Goal: Browse casually

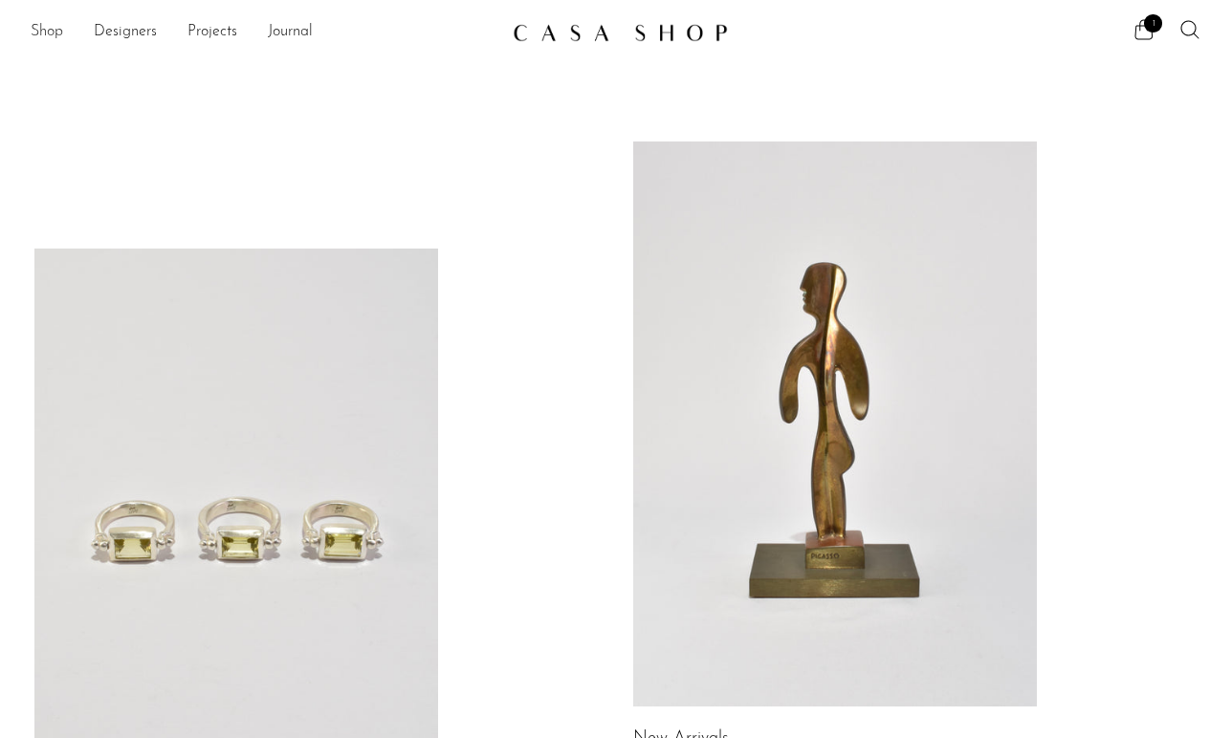
click at [45, 34] on link "Shop" at bounding box center [47, 32] width 33 height 25
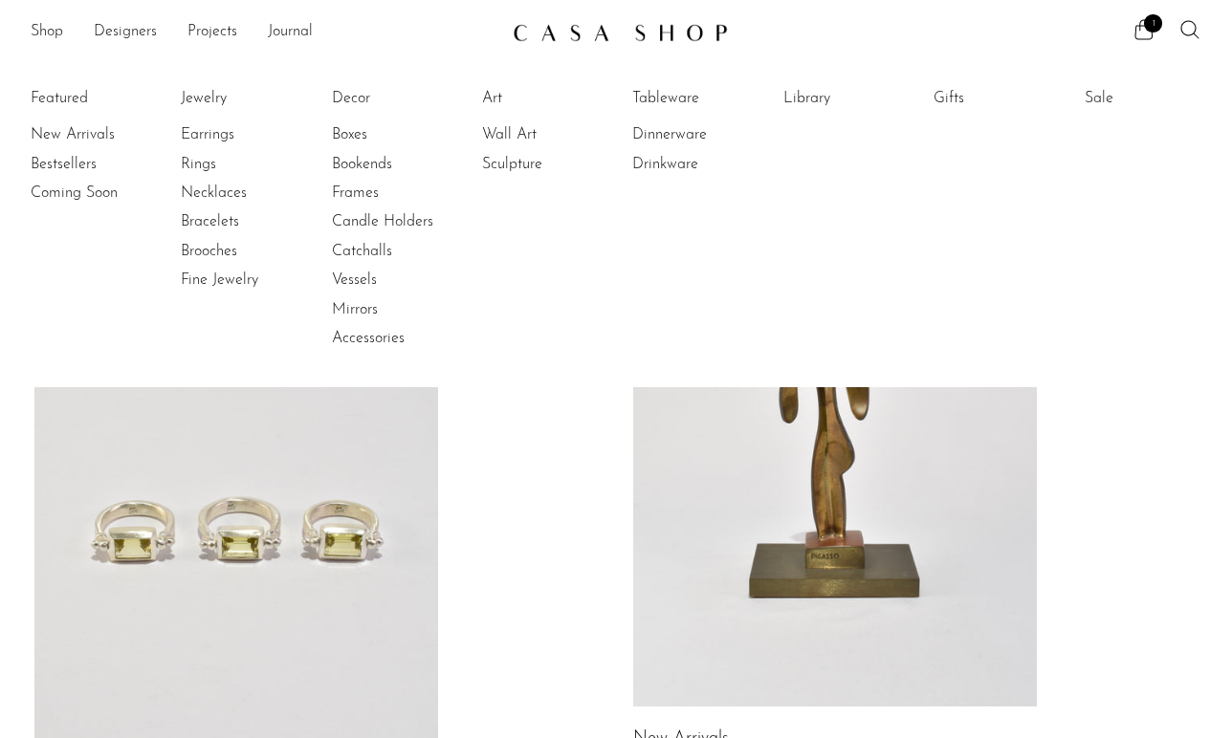
click at [57, 100] on li "Featured New Arrivals Bestsellers Coming Soon" at bounding box center [89, 218] width 117 height 277
click at [79, 133] on link "New Arrivals" at bounding box center [102, 134] width 143 height 21
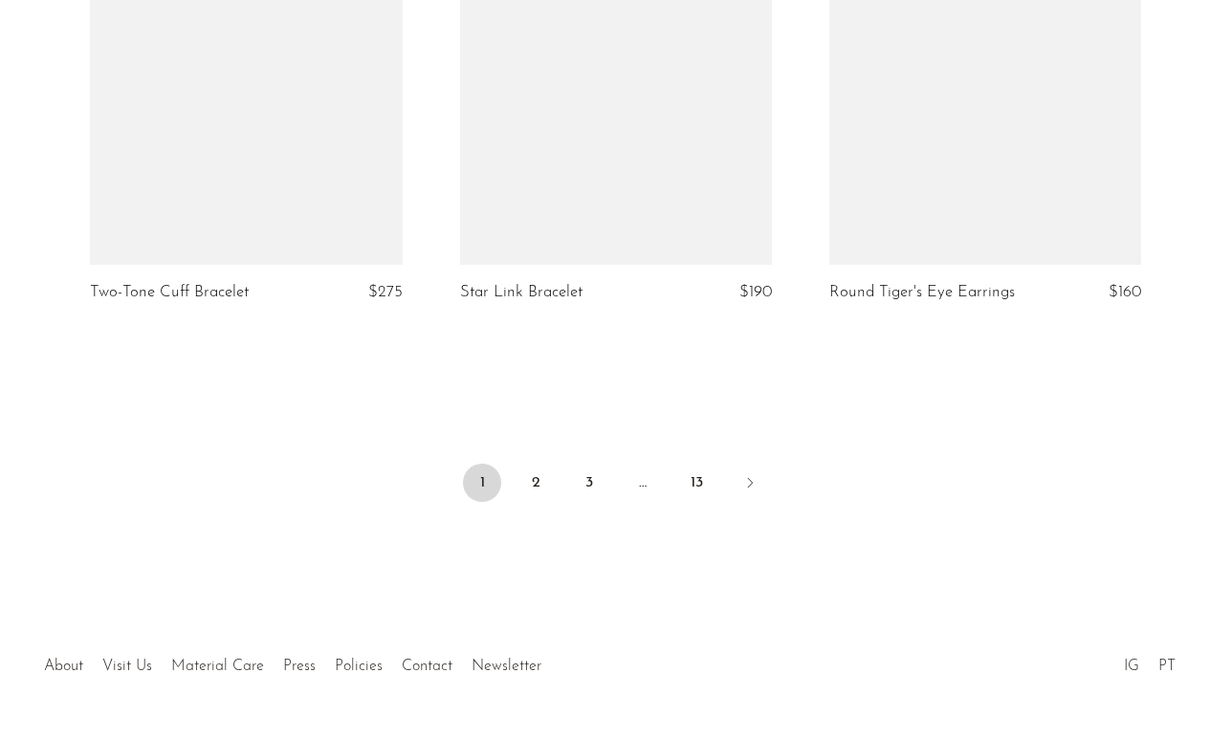
scroll to position [6175, 0]
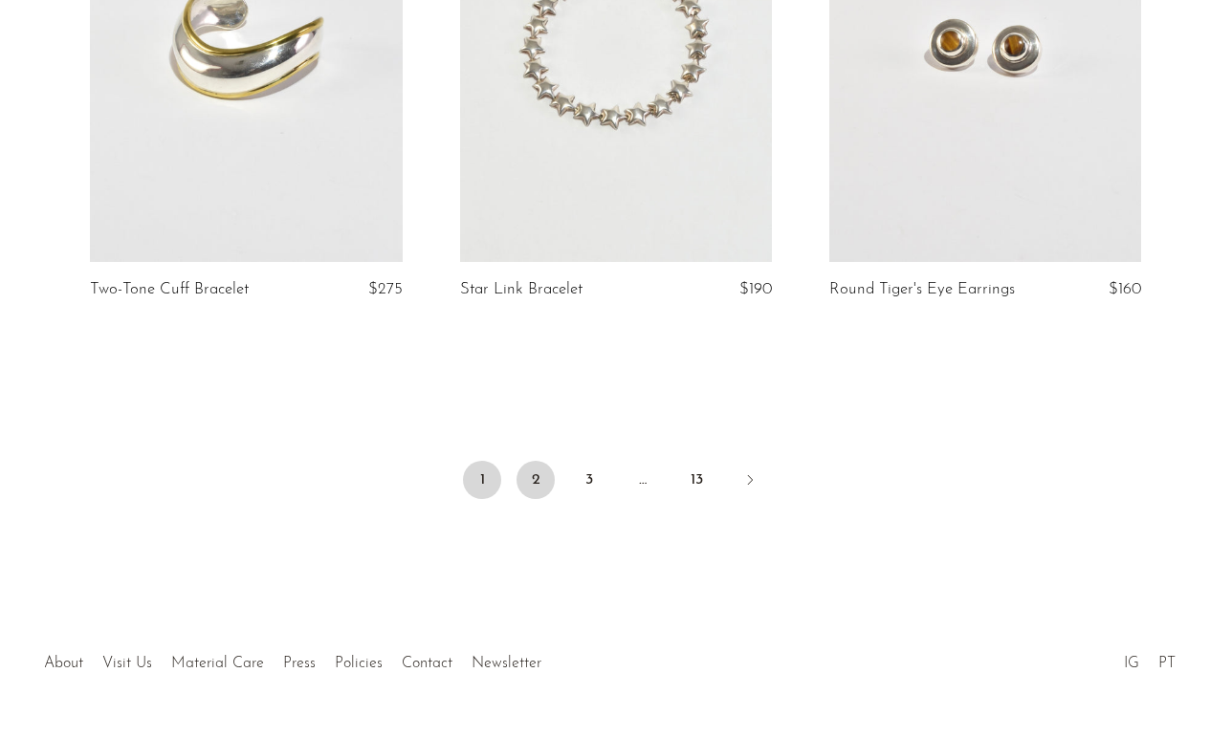
click at [527, 499] on link "2" at bounding box center [535, 480] width 38 height 38
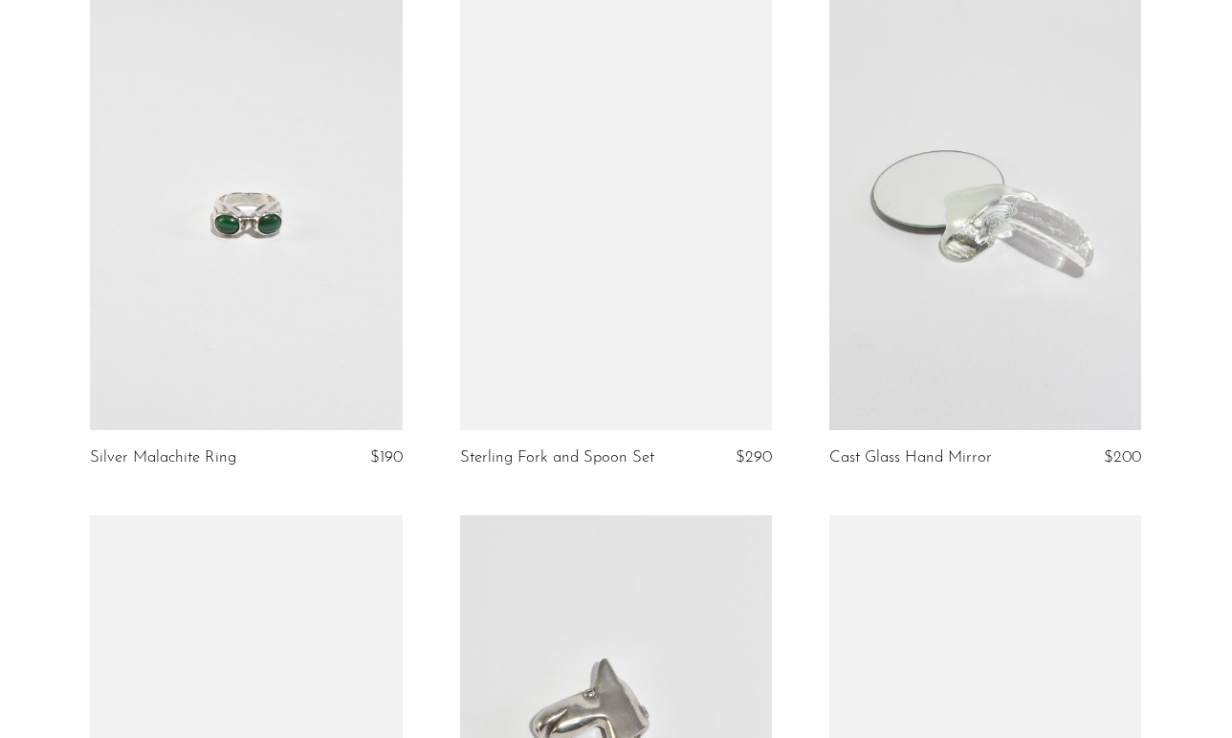
scroll to position [2913, 0]
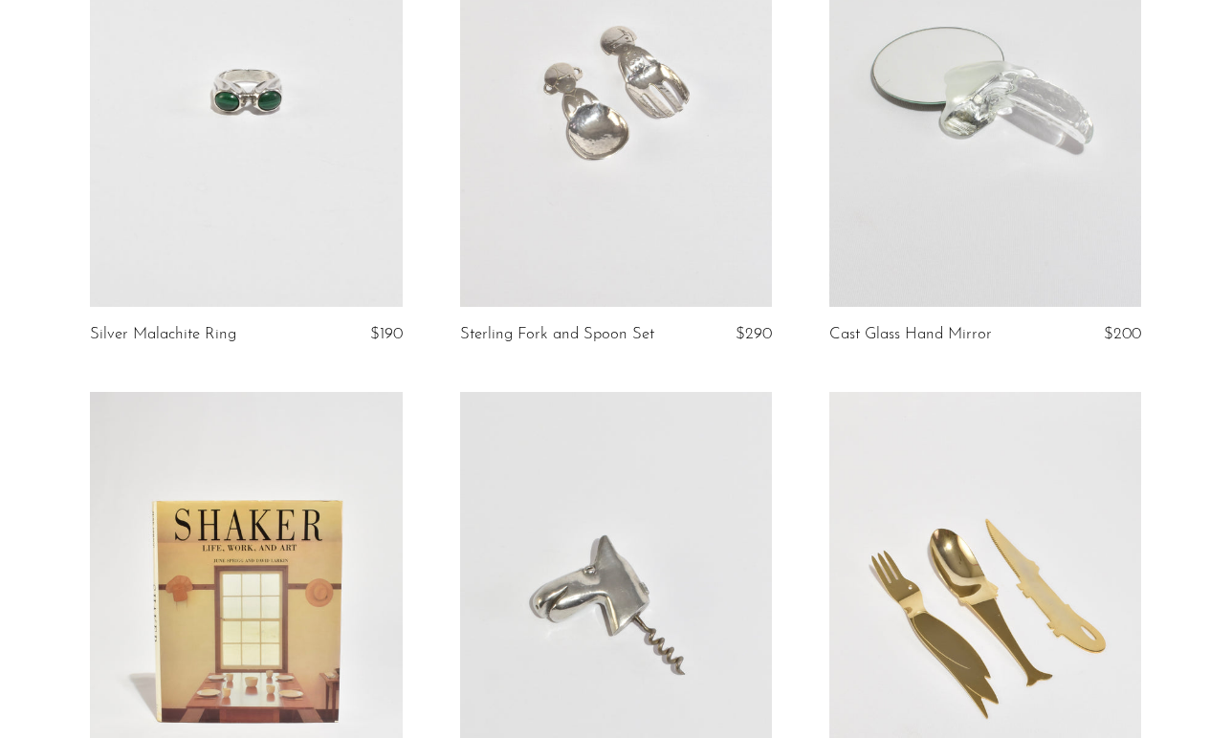
click at [1004, 79] on link at bounding box center [985, 88] width 312 height 437
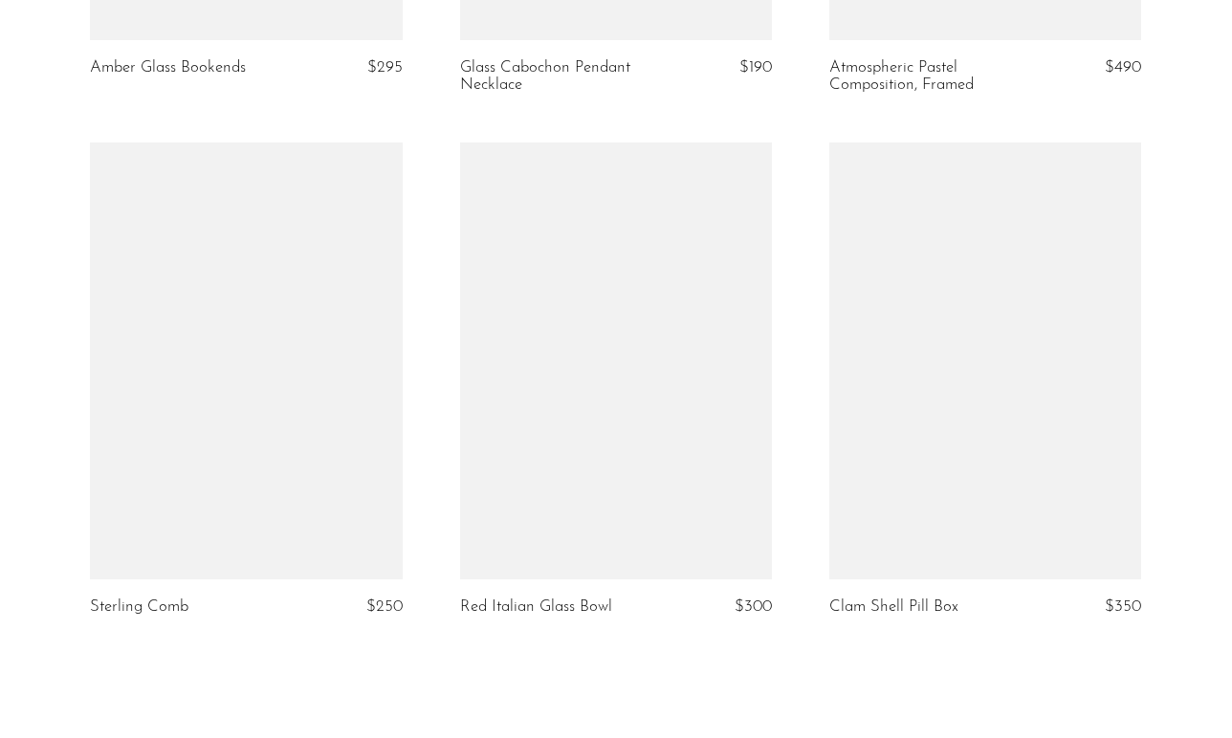
scroll to position [5953, 0]
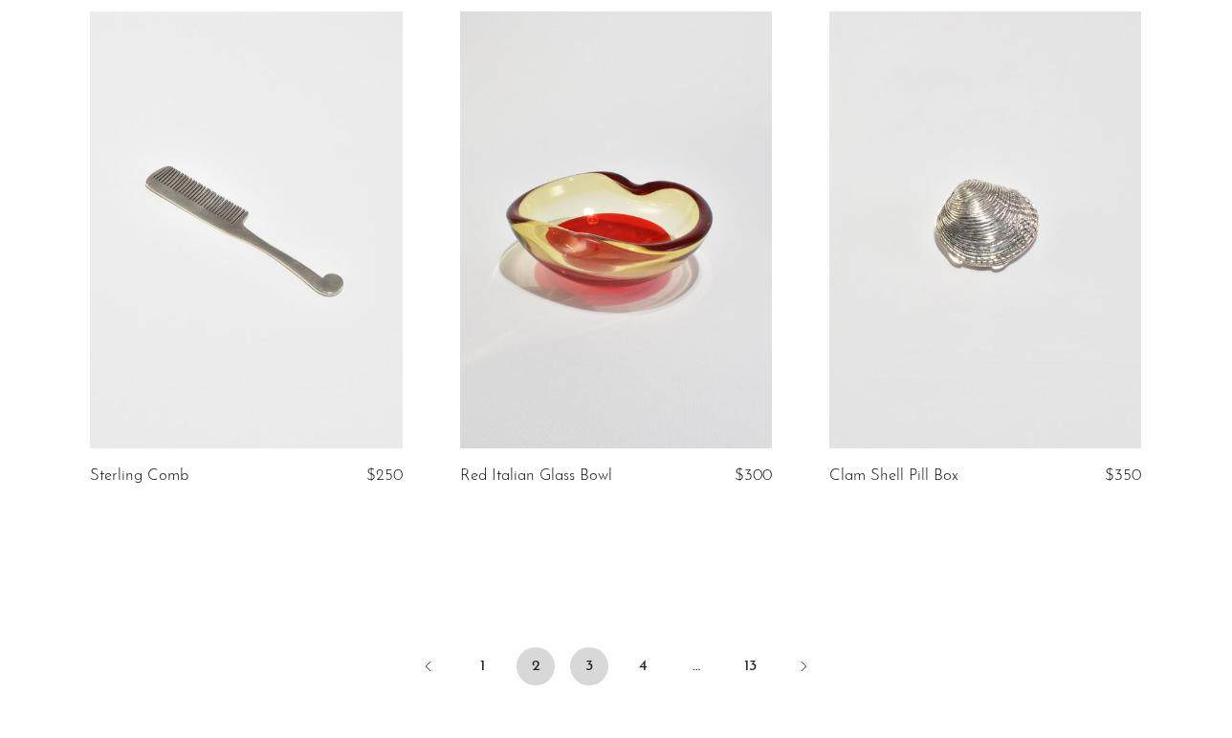
click at [588, 658] on link "3" at bounding box center [589, 666] width 38 height 38
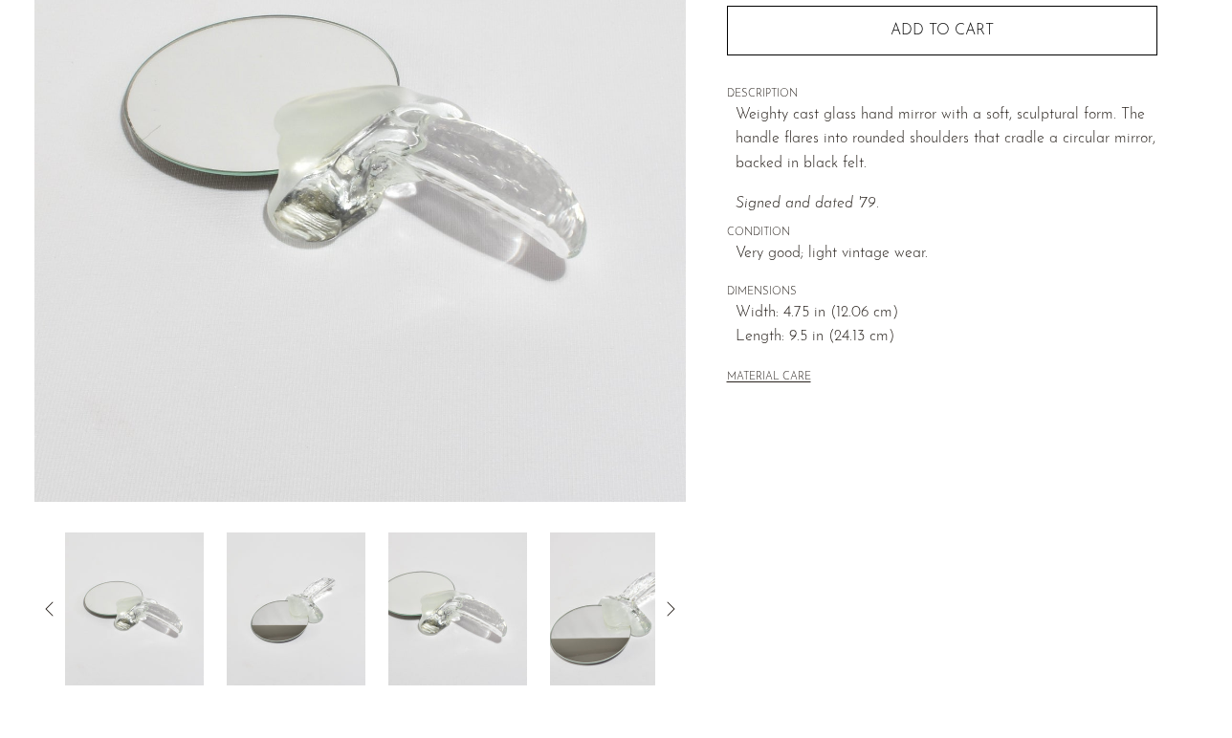
scroll to position [338, 0]
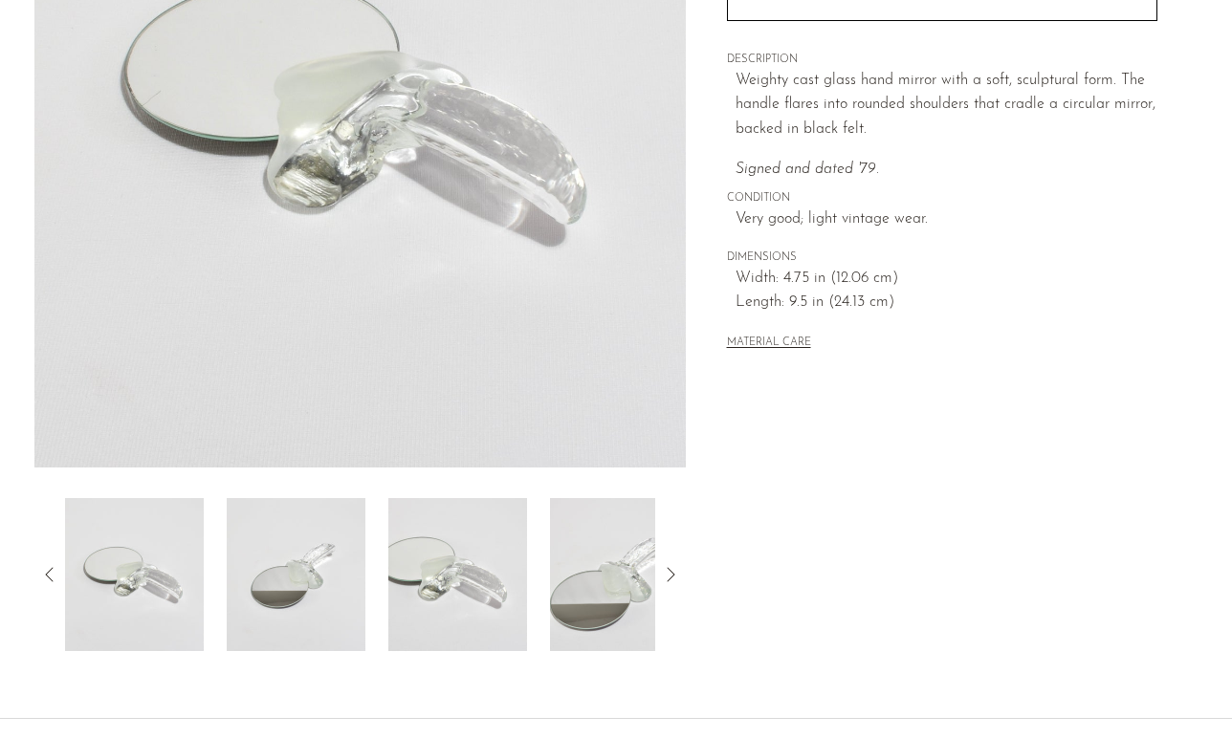
click at [313, 588] on img at bounding box center [296, 574] width 139 height 153
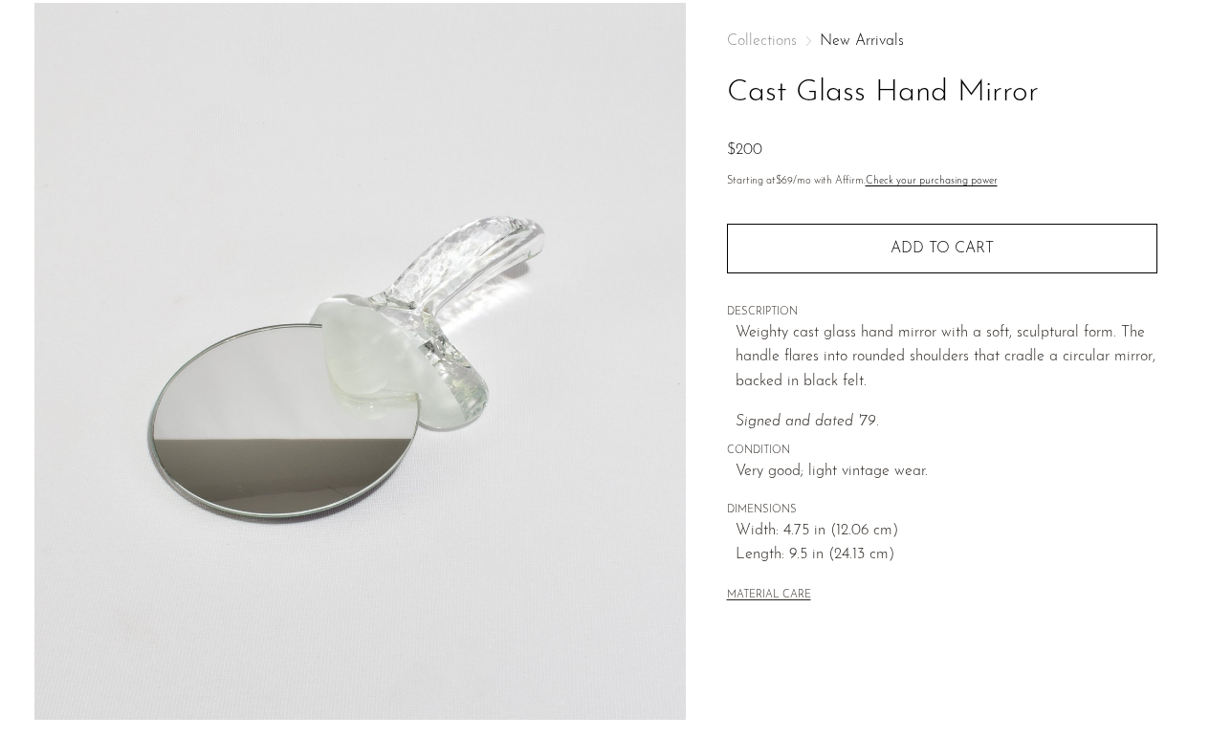
scroll to position [12, 0]
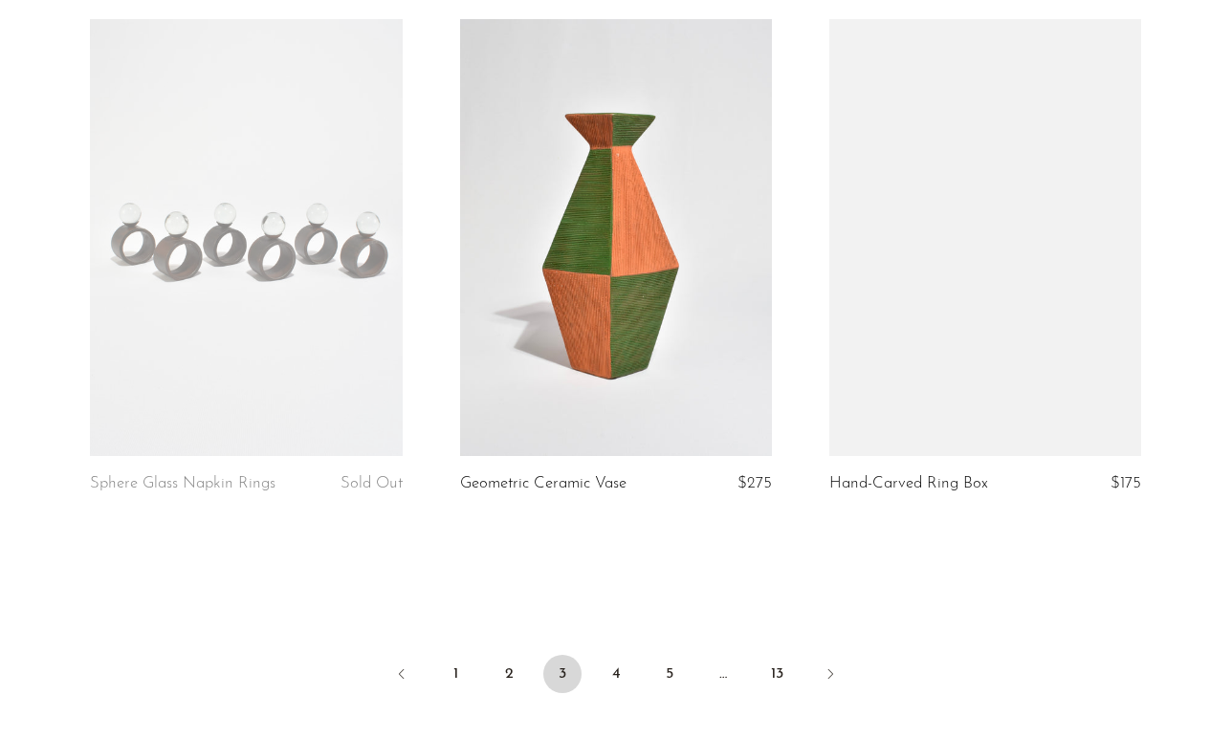
scroll to position [5953, 0]
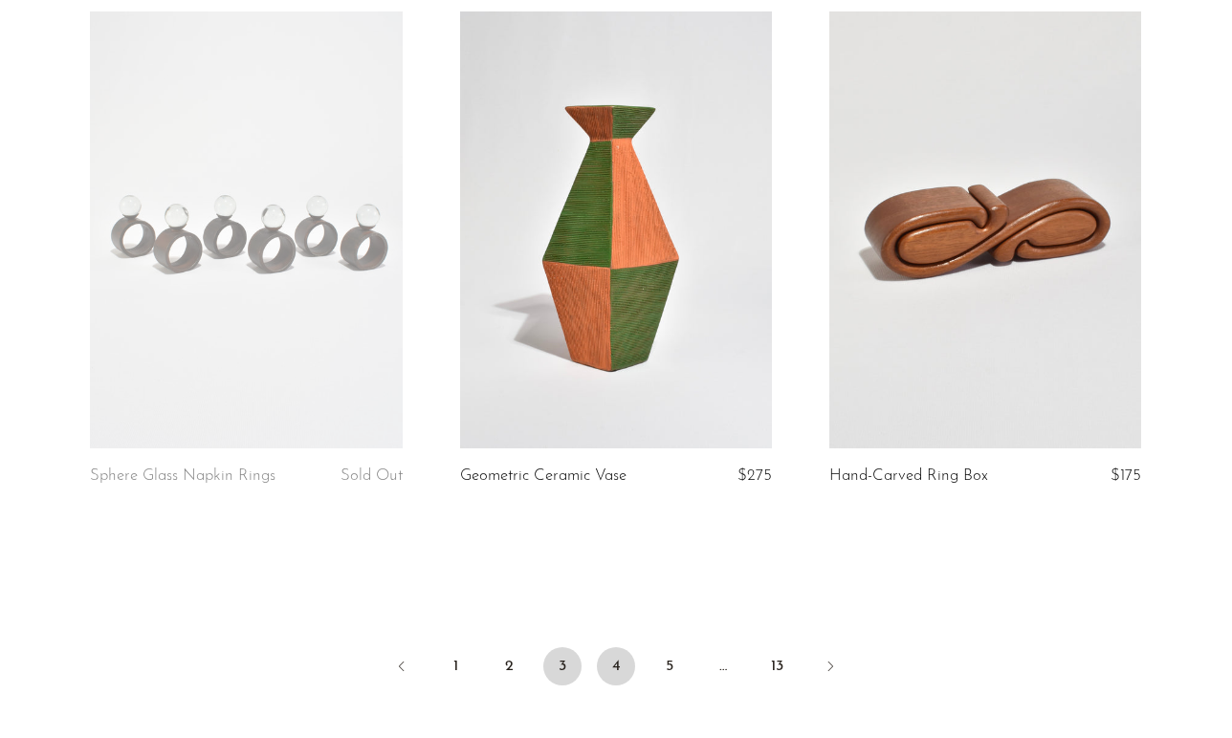
click at [616, 665] on link "4" at bounding box center [616, 666] width 38 height 38
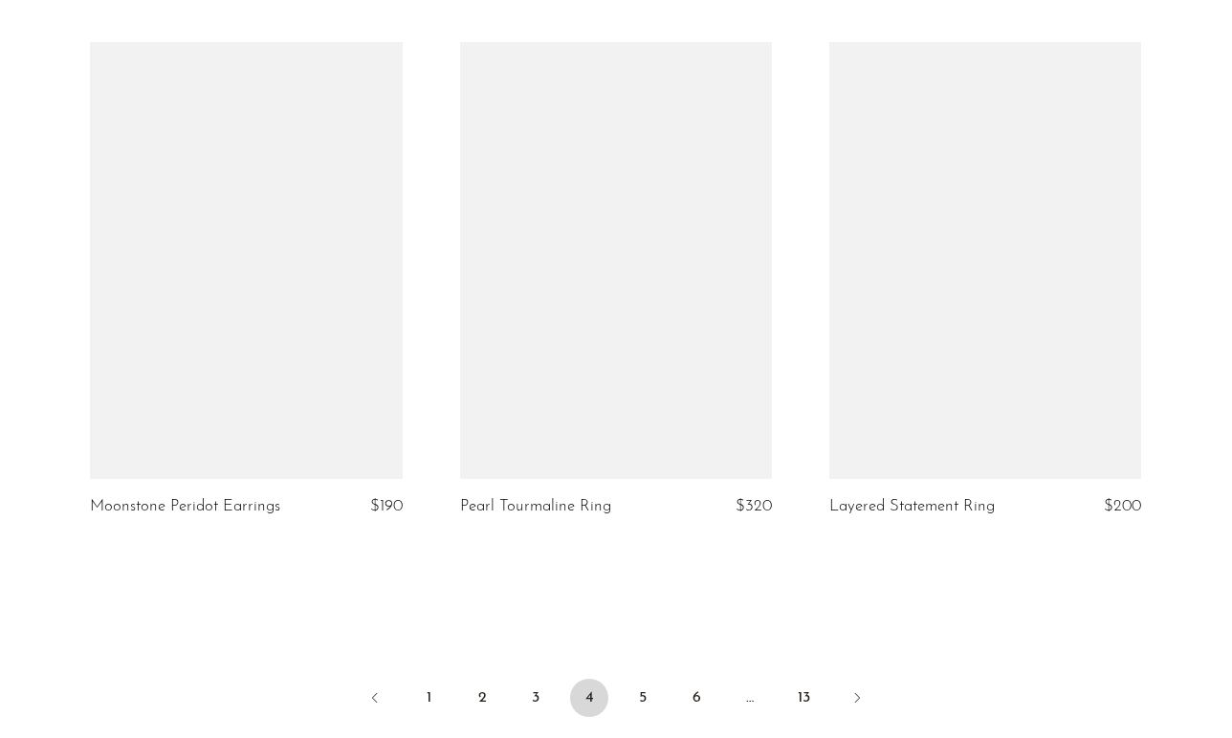
scroll to position [6140, 0]
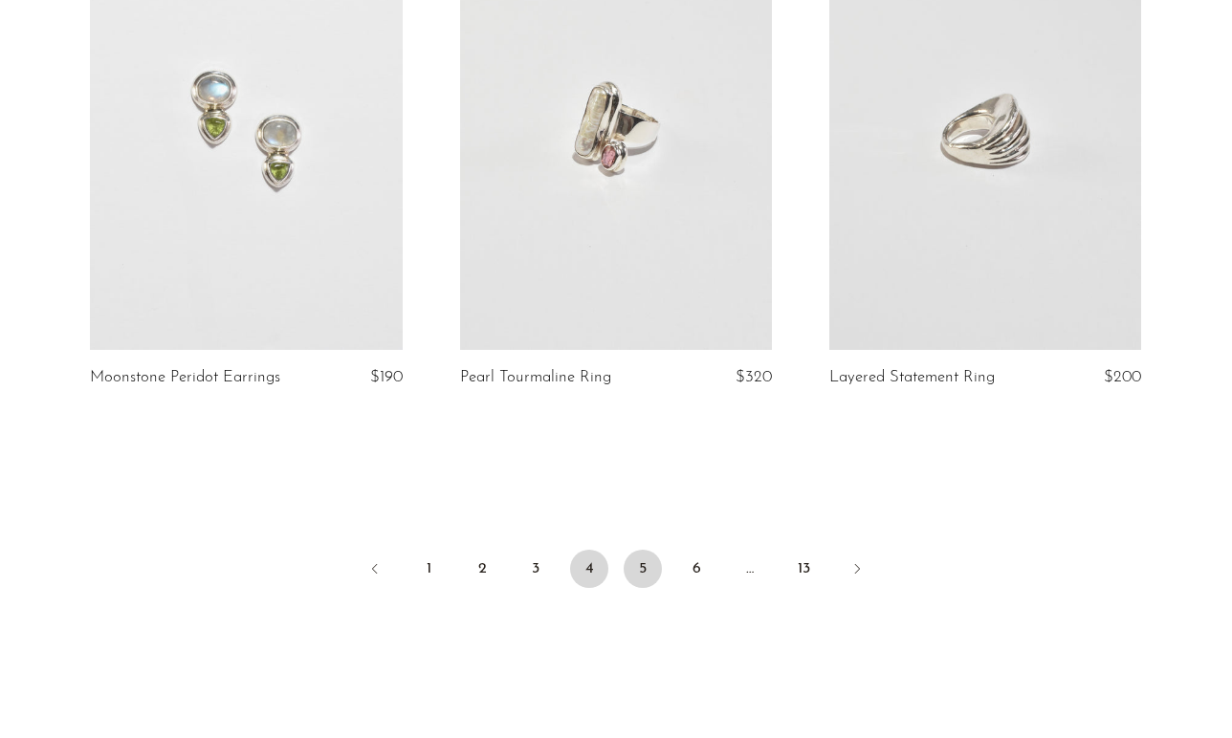
click at [651, 550] on link "5" at bounding box center [642, 569] width 38 height 38
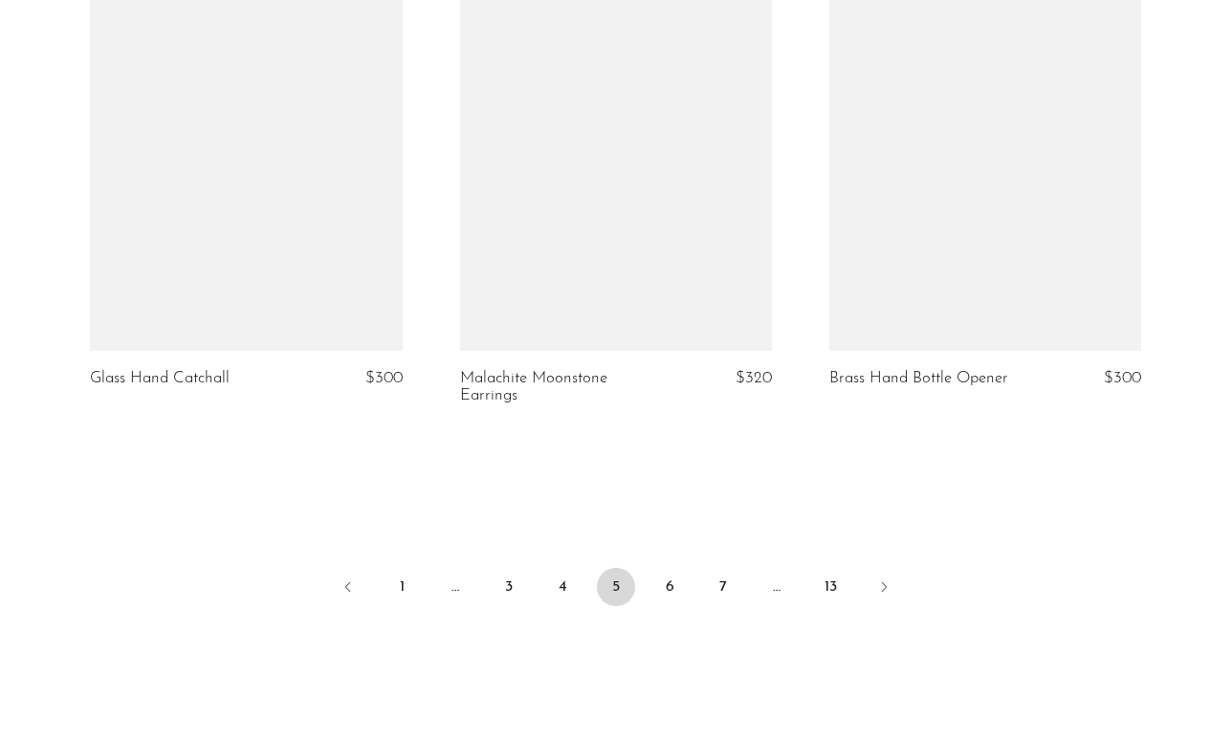
scroll to position [6174, 0]
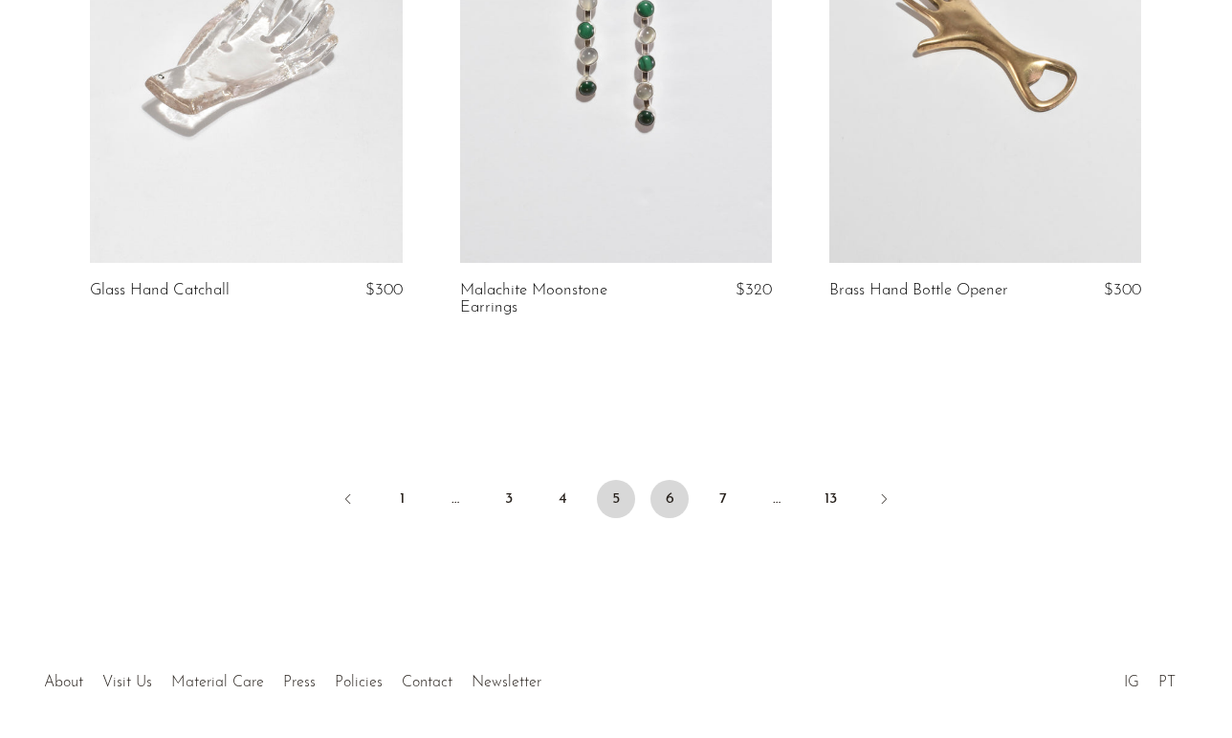
click at [668, 495] on link "6" at bounding box center [669, 499] width 38 height 38
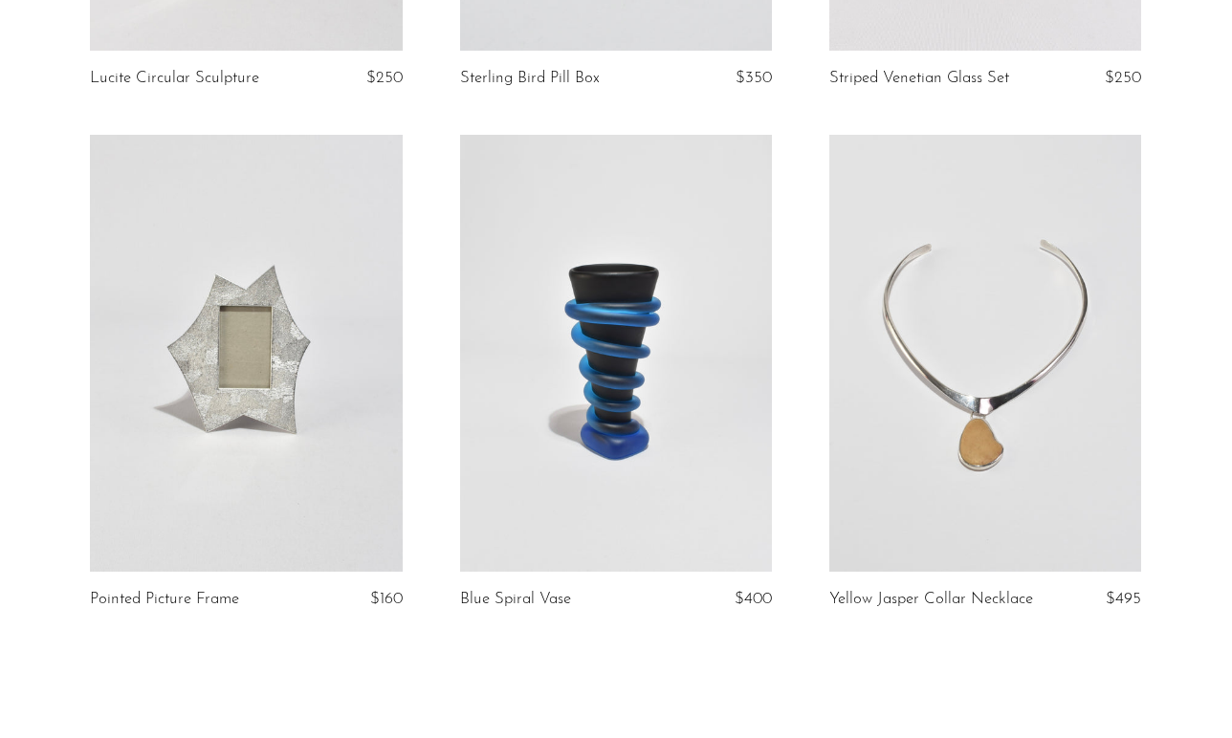
scroll to position [5992, 0]
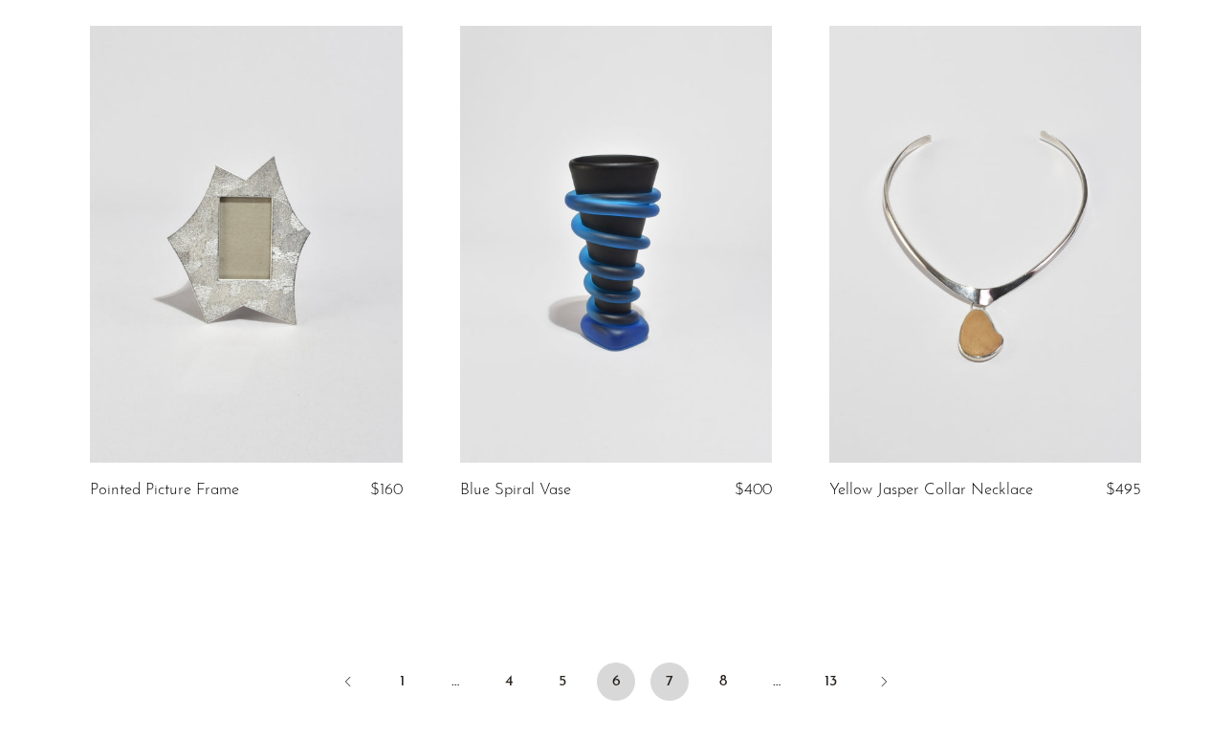
click at [677, 663] on link "7" at bounding box center [669, 682] width 38 height 38
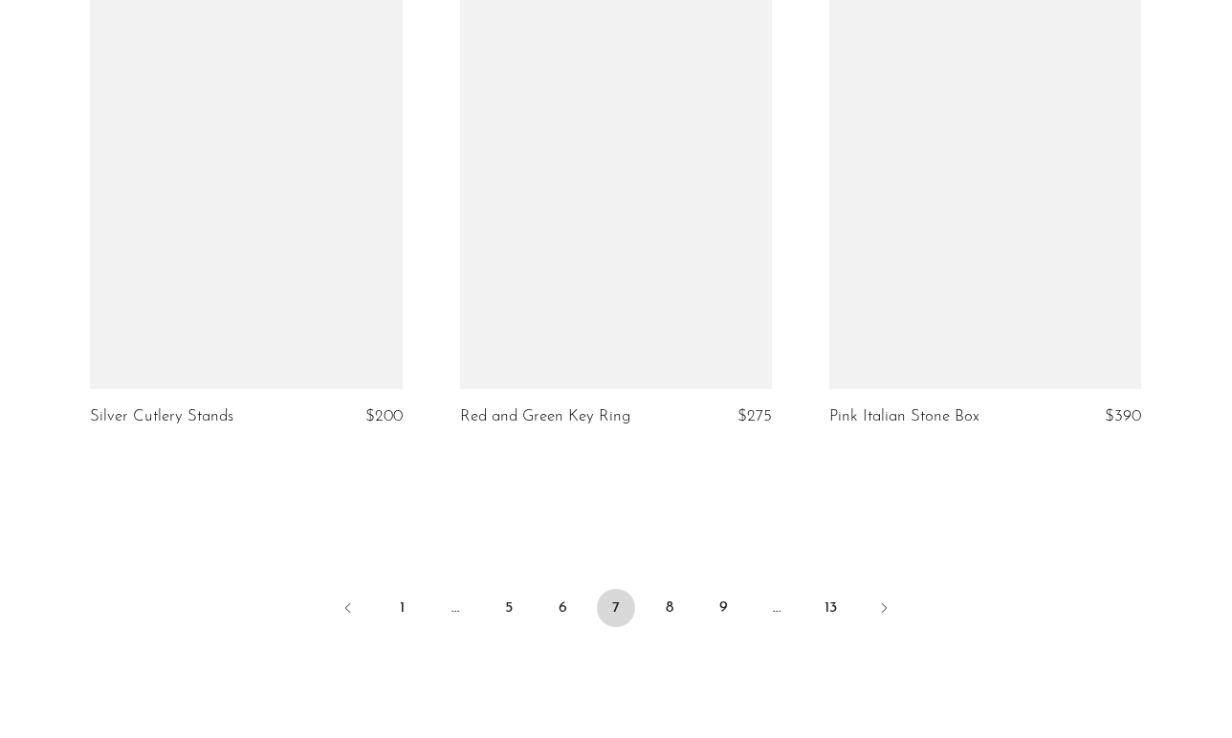
scroll to position [6040, 0]
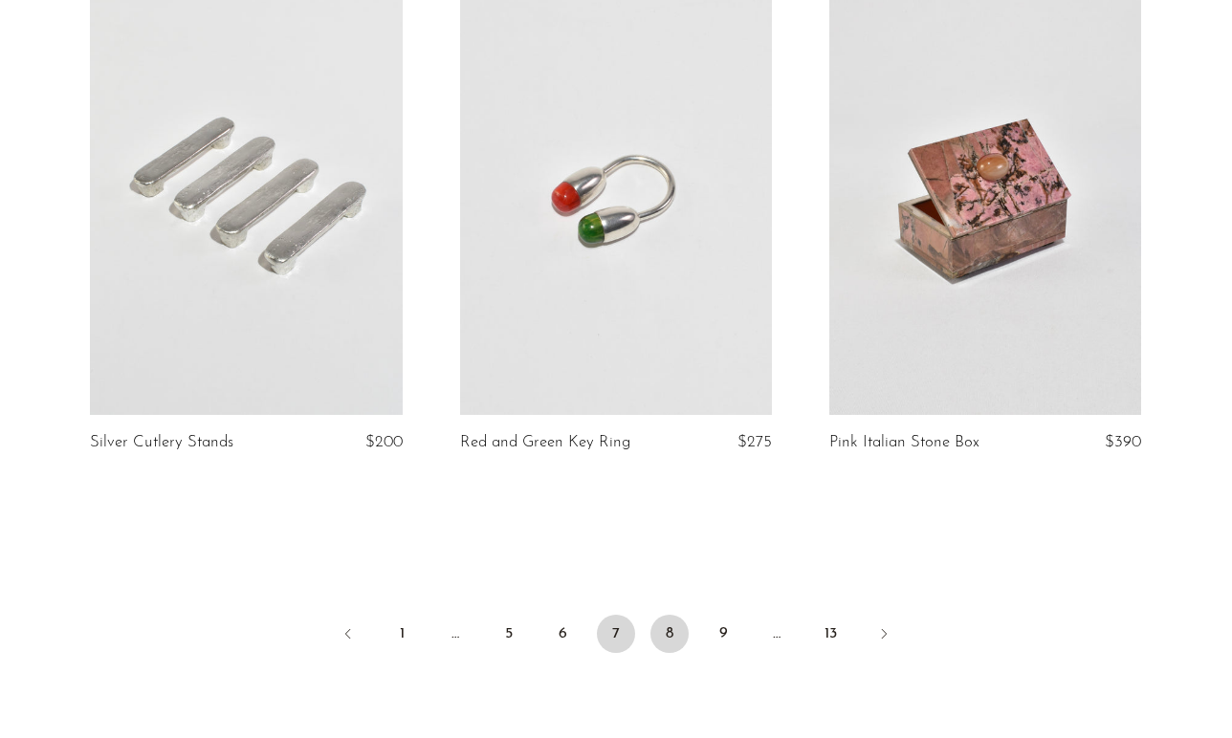
click at [672, 615] on link "8" at bounding box center [669, 634] width 38 height 38
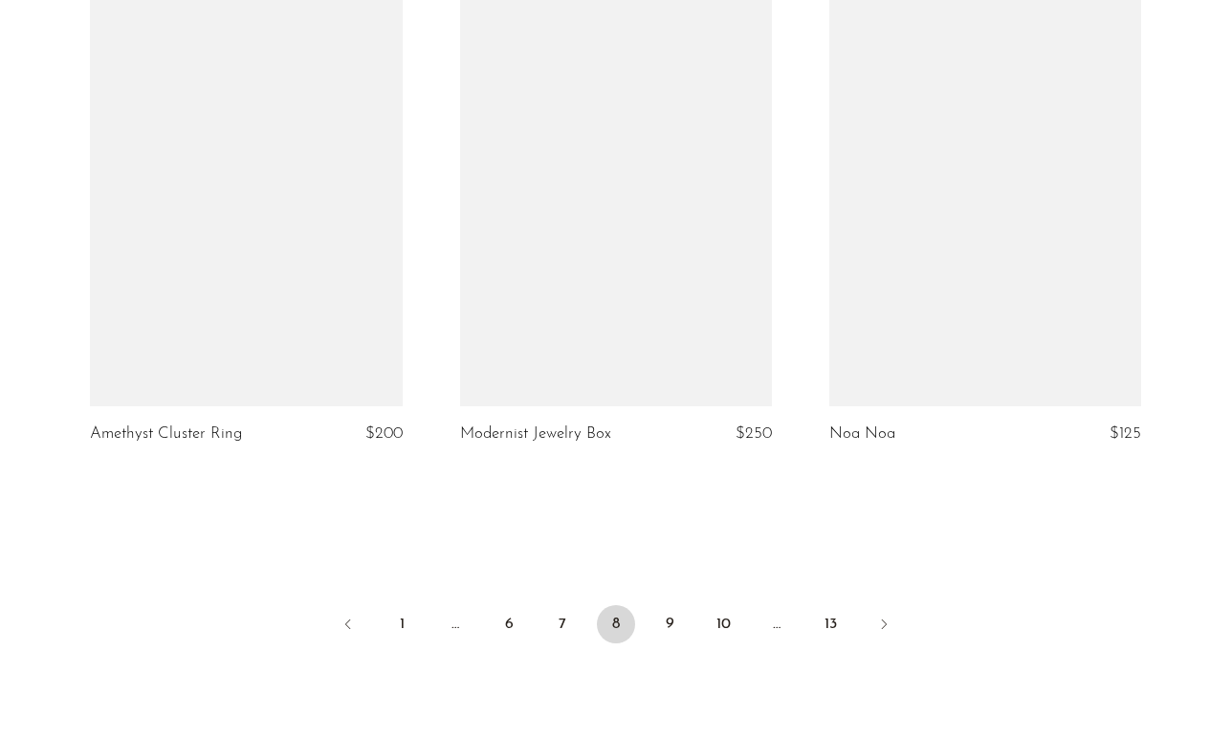
scroll to position [6218, 0]
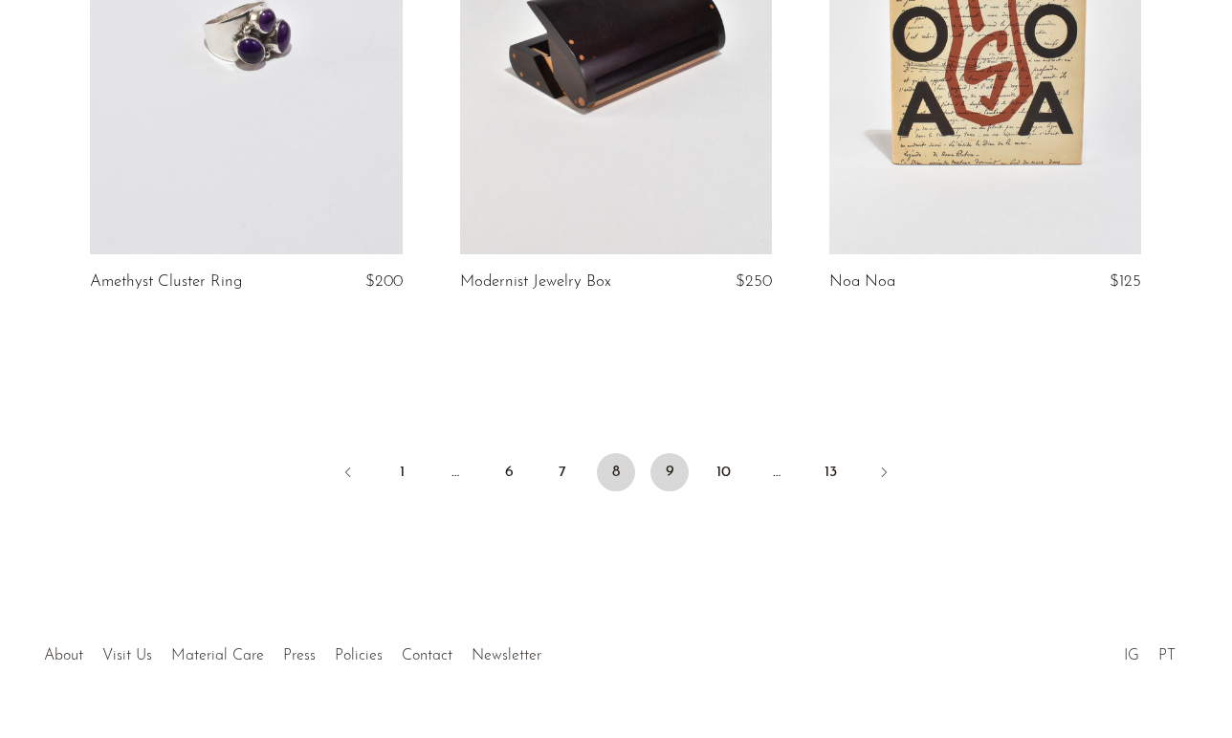
click at [670, 453] on link "9" at bounding box center [669, 472] width 38 height 38
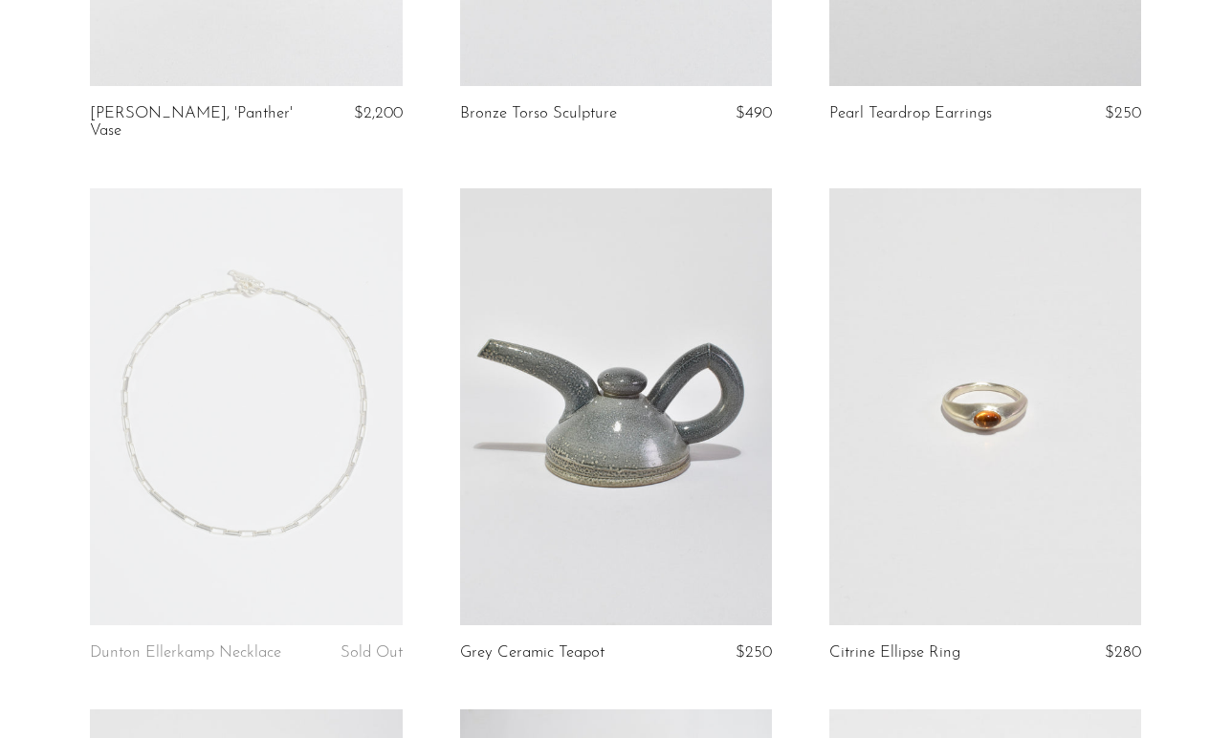
scroll to position [4239, 0]
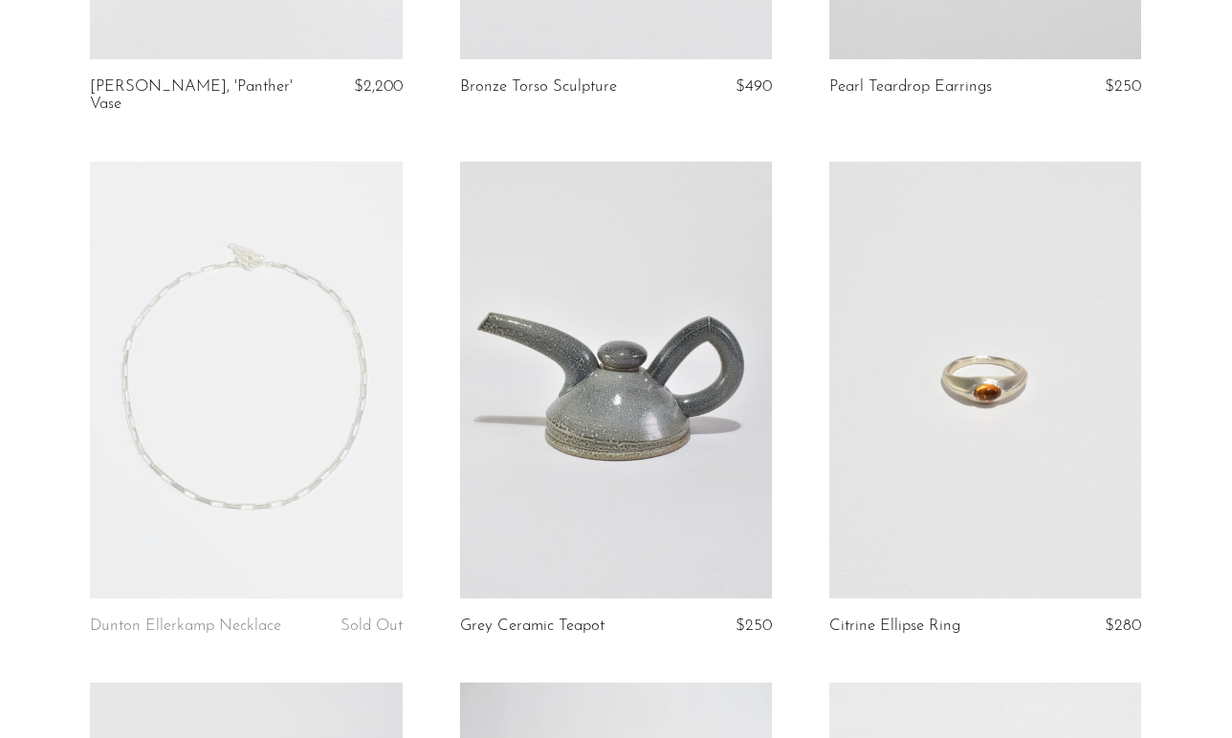
click at [577, 390] on link at bounding box center [616, 380] width 312 height 437
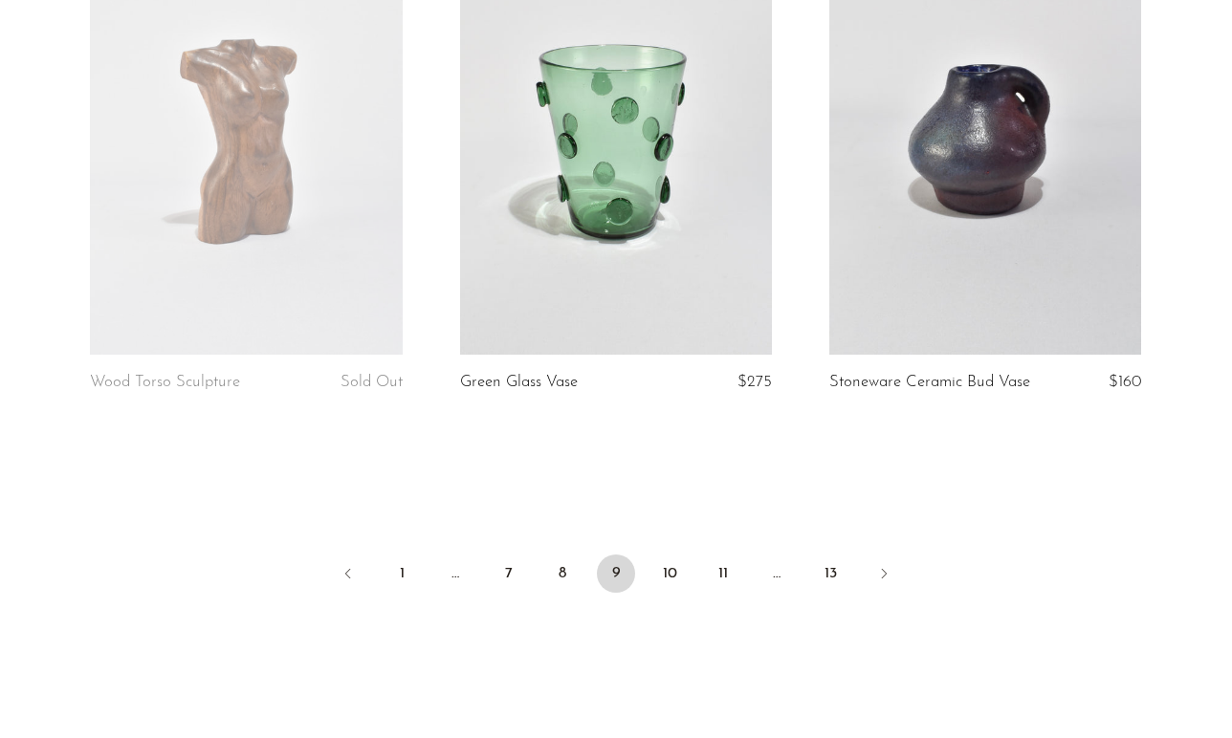
scroll to position [6193, 0]
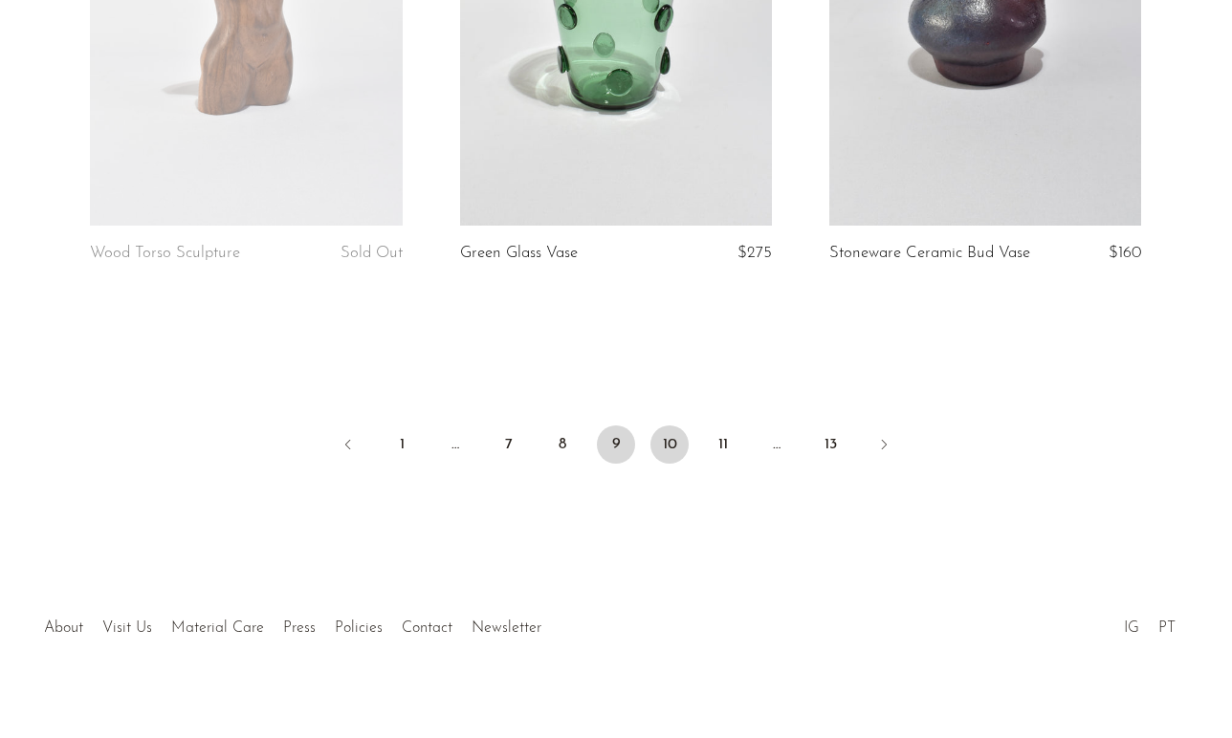
click at [669, 426] on link "10" at bounding box center [669, 445] width 38 height 38
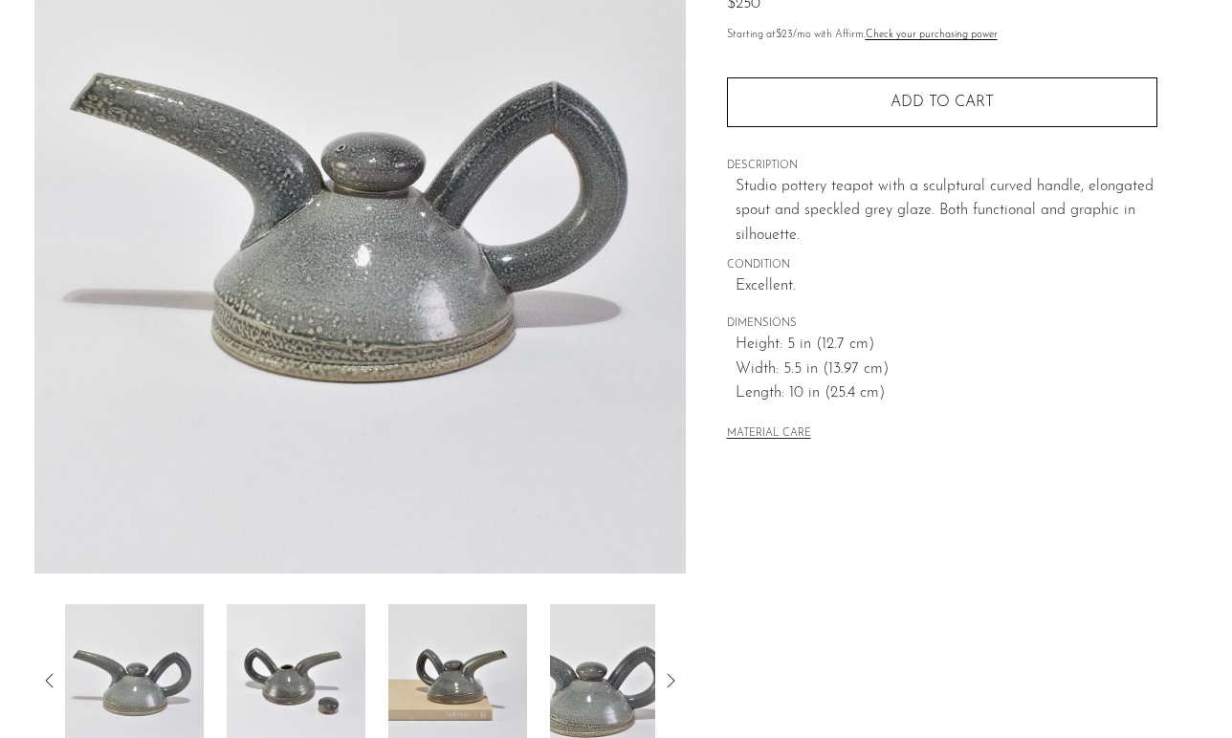
scroll to position [230, 0]
click at [466, 633] on img at bounding box center [457, 681] width 139 height 153
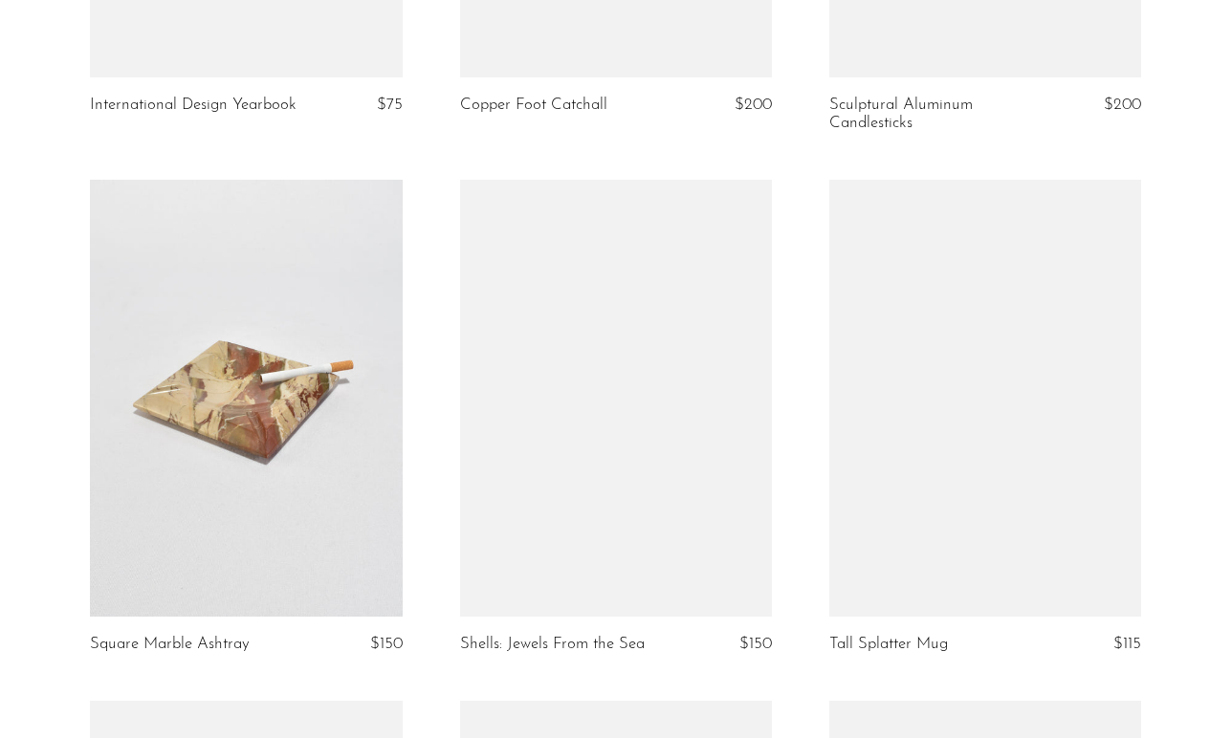
scroll to position [3448, 0]
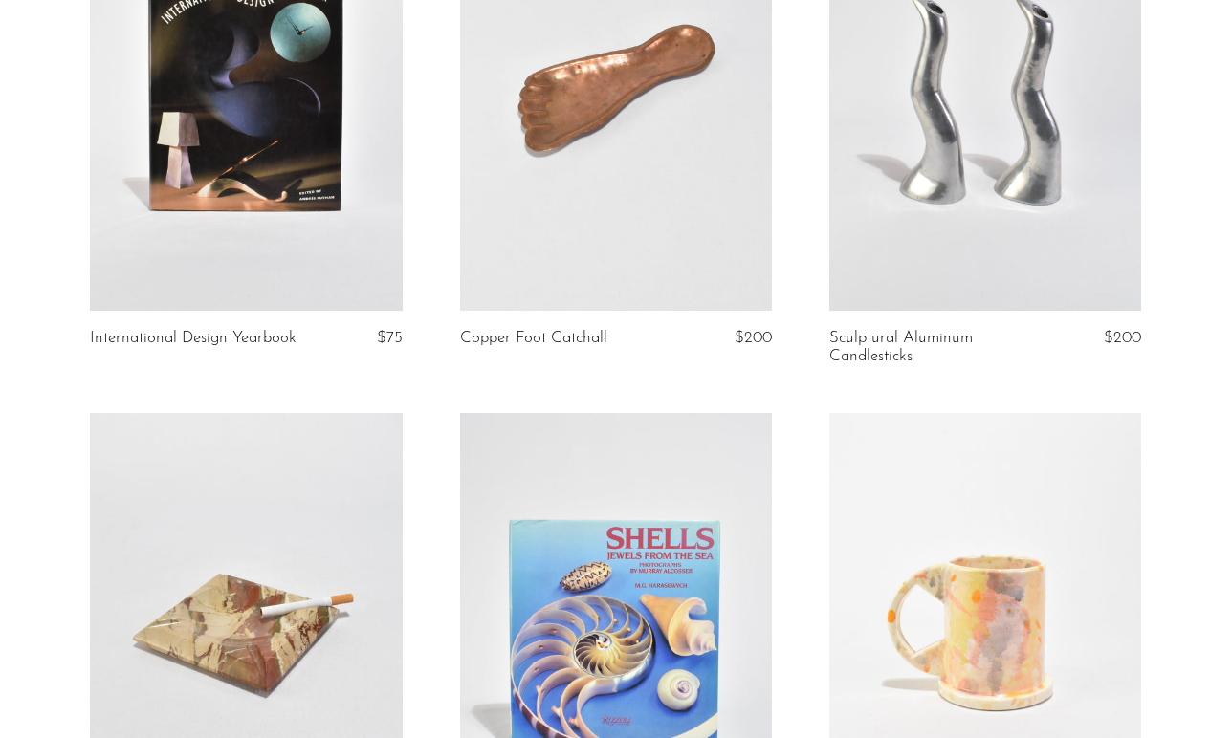
click at [1054, 140] on link at bounding box center [985, 92] width 312 height 437
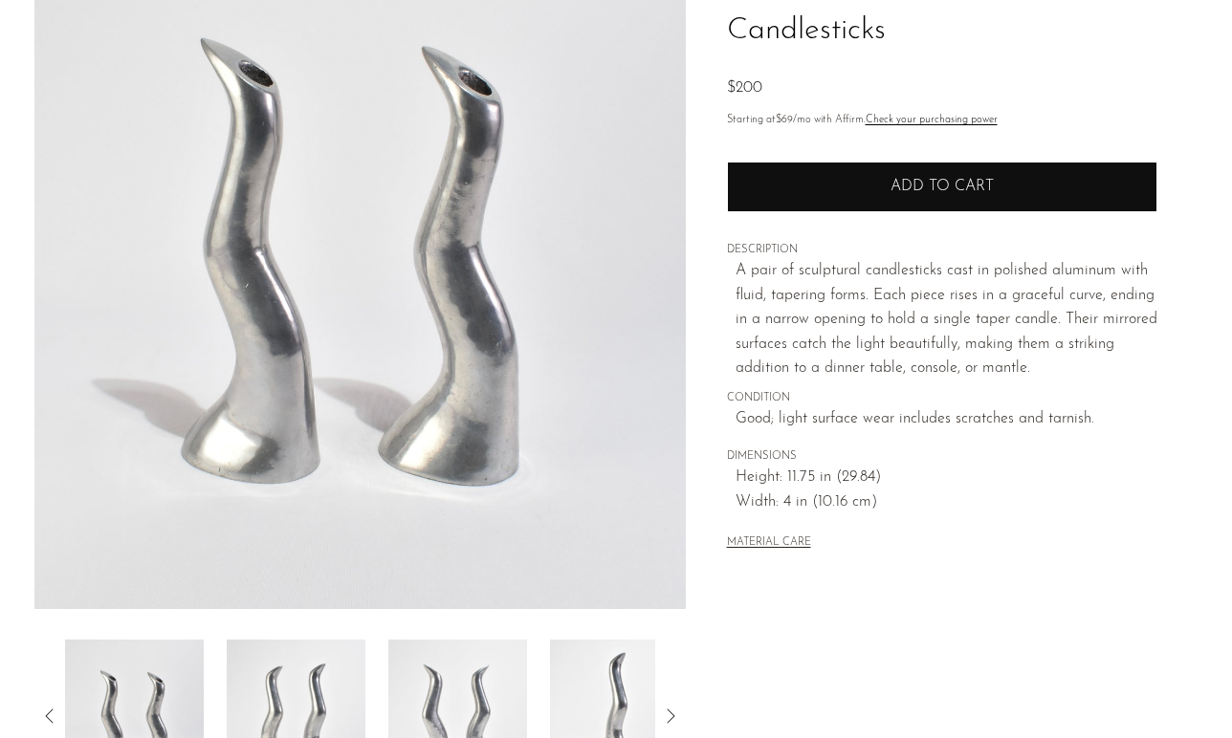
scroll to position [507, 0]
